Goal: Information Seeking & Learning: Check status

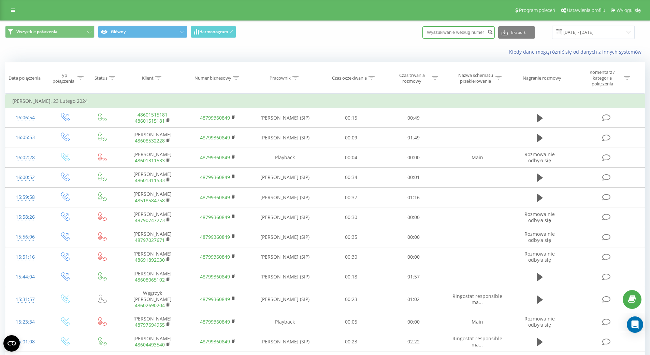
click at [443, 33] on input at bounding box center [458, 32] width 72 height 12
paste input "48788839914"
type input "48788839914"
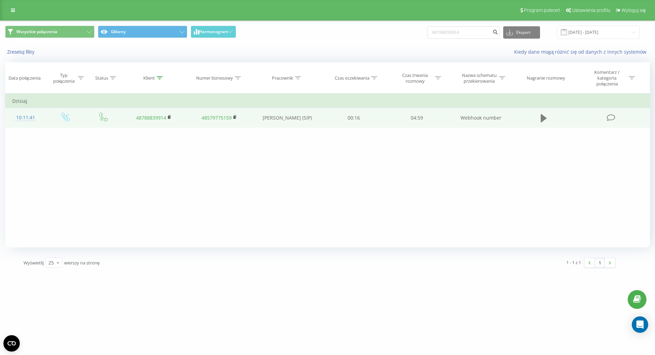
click at [544, 118] on icon at bounding box center [544, 118] width 6 height 8
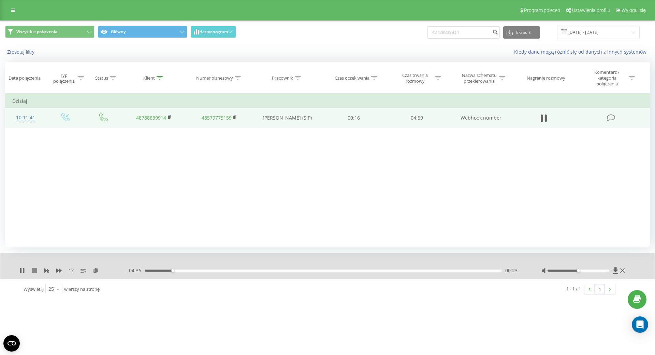
click at [35, 269] on icon at bounding box center [34, 270] width 5 height 5
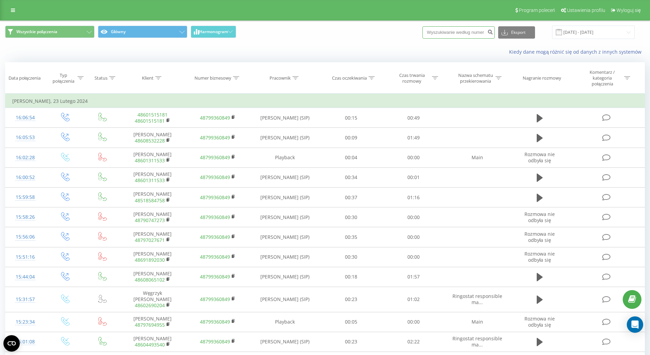
click at [447, 34] on input at bounding box center [458, 32] width 72 height 12
paste input
drag, startPoint x: 451, startPoint y: 32, endPoint x: 412, endPoint y: 32, distance: 38.9
click at [412, 32] on div "Wszystkie połączenia Główny Harmonogram Eksport .csv .xls .xlsx 23.01.2024 - 23…" at bounding box center [325, 32] width 640 height 13
paste input "48296400382"
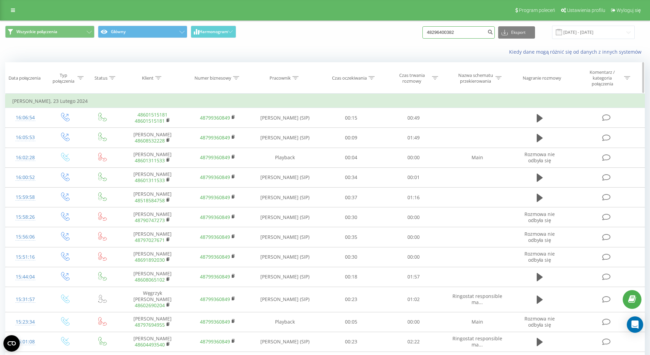
type input "48296400382"
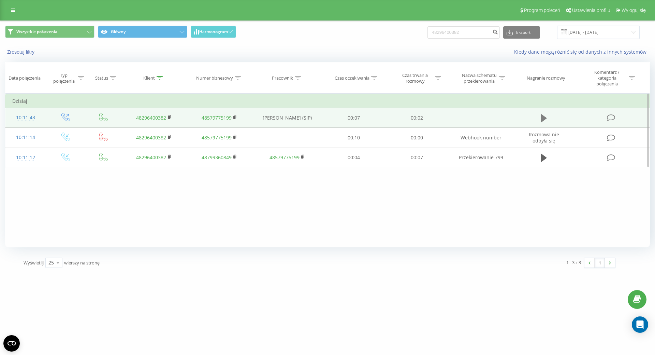
click at [541, 122] on icon at bounding box center [544, 118] width 6 height 8
